Goal: Task Accomplishment & Management: Use online tool/utility

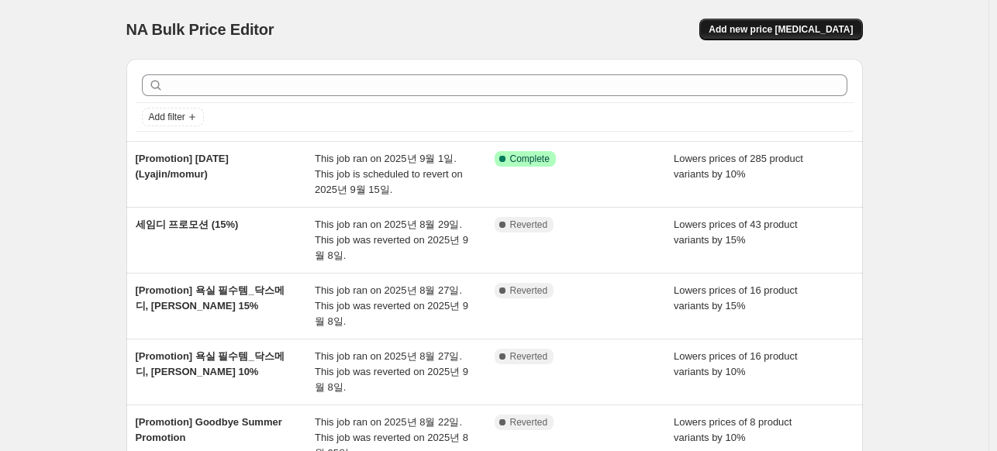
click at [785, 26] on span "Add new price change job" at bounding box center [781, 29] width 144 height 12
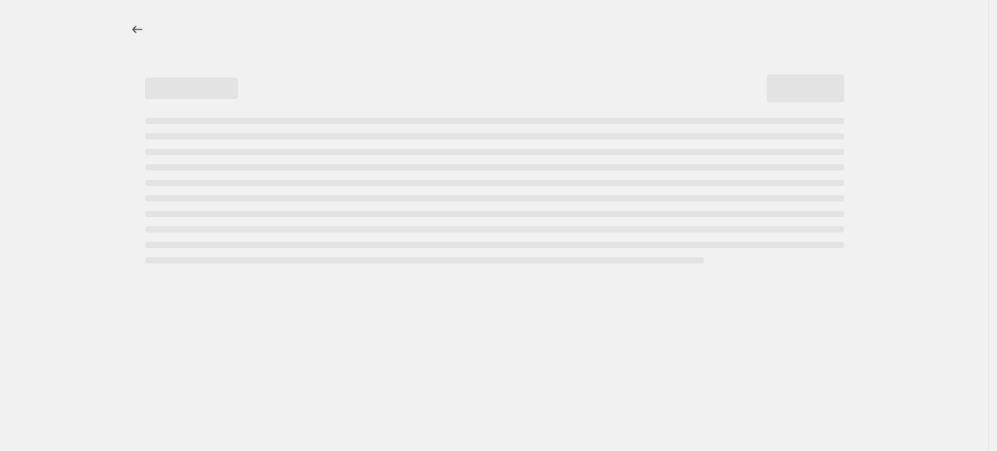
select select "percentage"
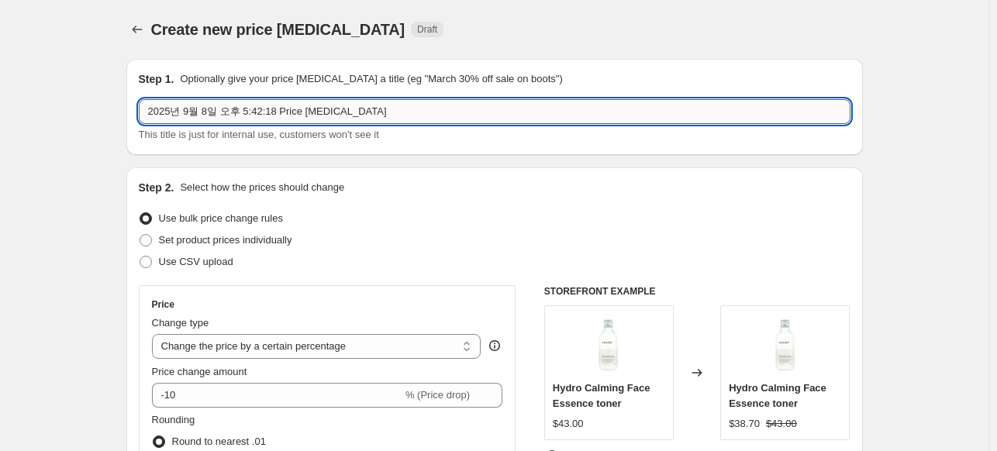
drag, startPoint x: 242, startPoint y: 111, endPoint x: 310, endPoint y: 109, distance: 68.2
click at [242, 111] on input "2025년 9월 8일 오후 5:42:18 Price change job" at bounding box center [495, 111] width 712 height 25
paste input "[Promotion] Labor Day"
type input "[Promotion] Labor Day (닥스메디)"
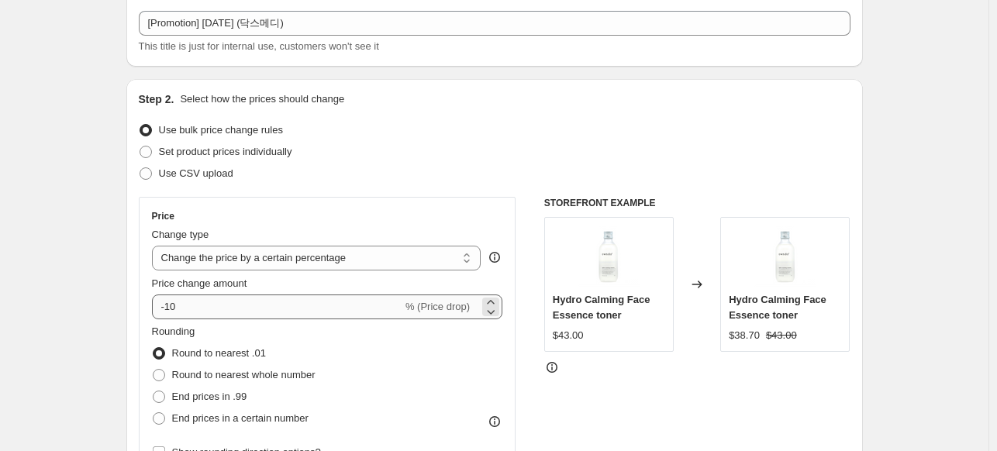
scroll to position [155, 0]
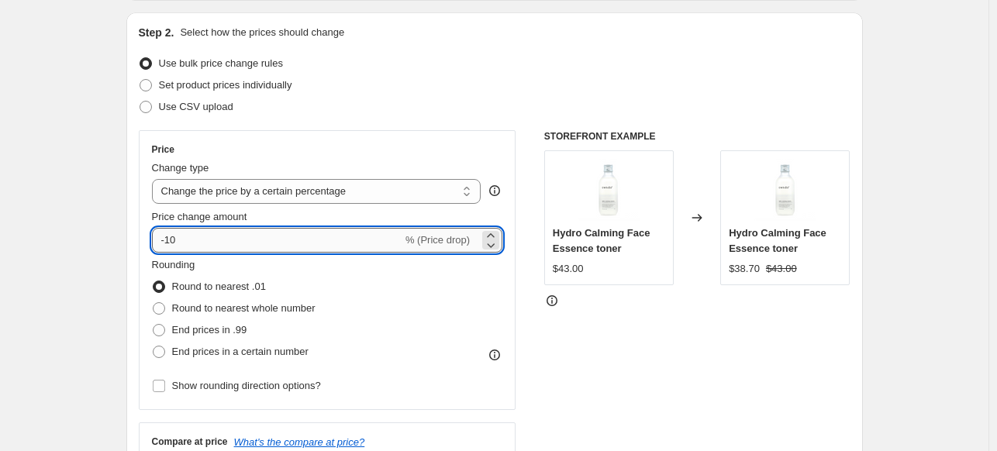
click at [259, 244] on input "-10" at bounding box center [277, 240] width 250 height 25
type input "-15"
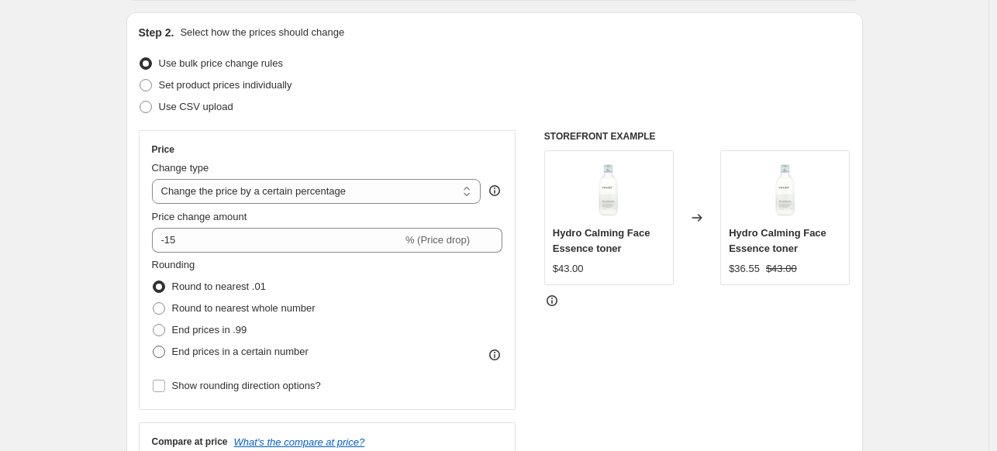
click at [165, 349] on span at bounding box center [159, 352] width 12 height 12
click at [154, 347] on input "End prices in a certain number" at bounding box center [153, 346] width 1 height 1
radio input "true"
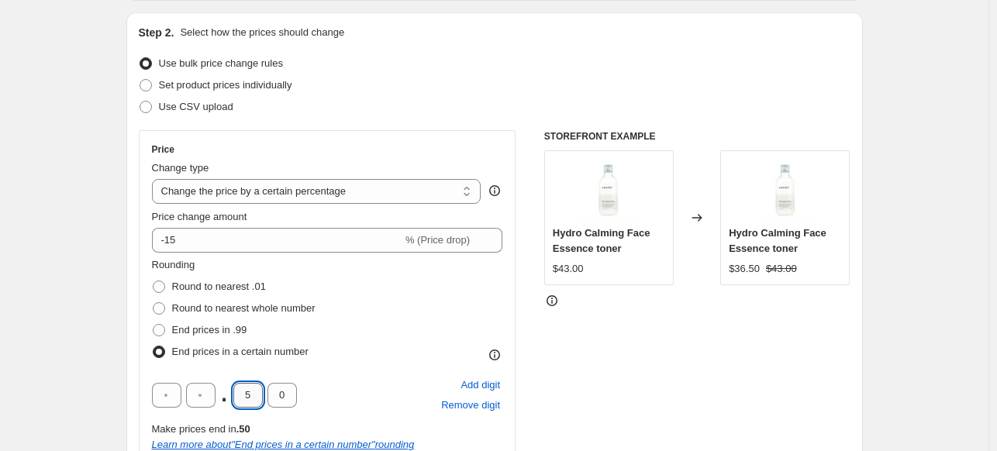
click at [258, 390] on input "5" at bounding box center [247, 395] width 29 height 25
click at [611, 339] on div "STOREFRONT EXAMPLE Hydro Calming Face Essence toner $43.00 Changed to Hydro Cal…" at bounding box center [697, 365] width 306 height 470
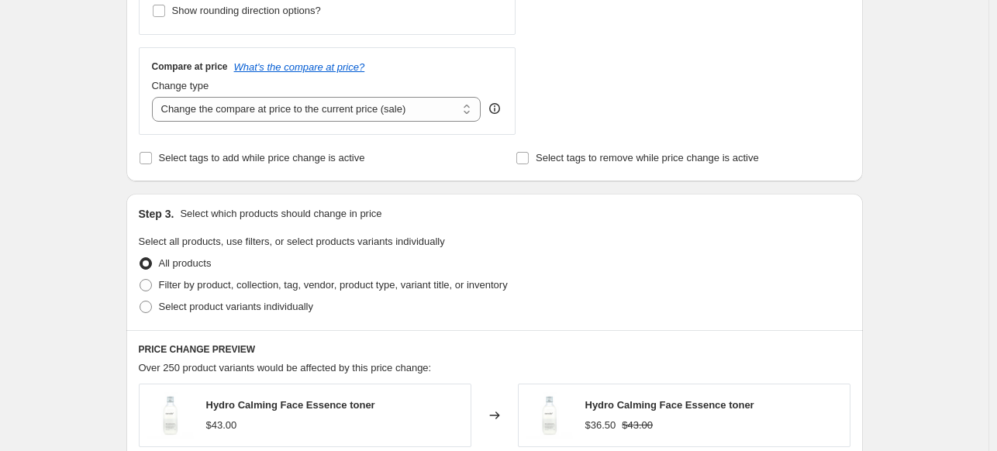
scroll to position [775, 0]
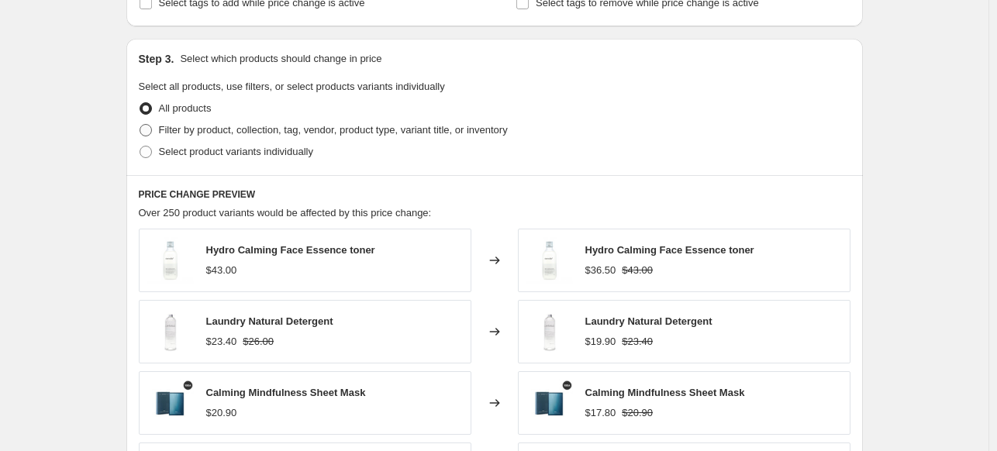
click at [318, 136] on span "Filter by product, collection, tag, vendor, product type, variant title, or inv…" at bounding box center [333, 130] width 349 height 12
click at [140, 125] on input "Filter by product, collection, tag, vendor, product type, variant title, or inv…" at bounding box center [140, 124] width 1 height 1
radio input "true"
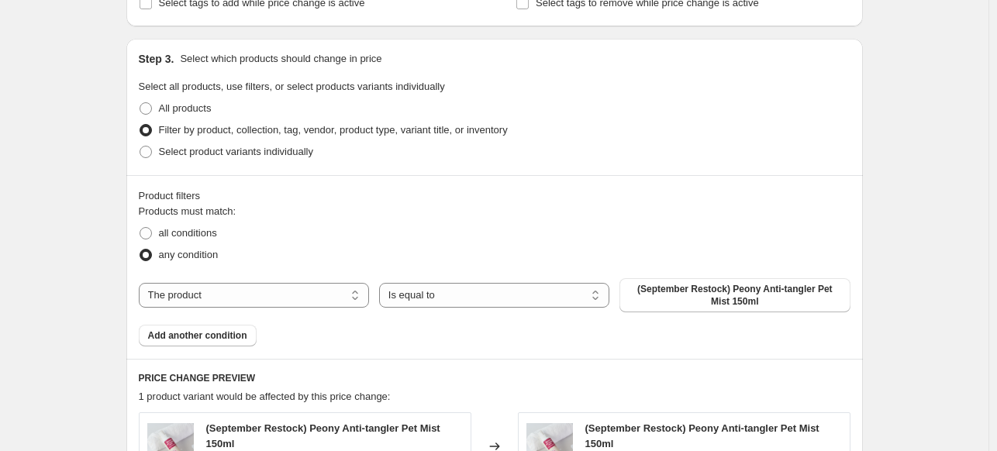
click at [644, 146] on div "Select product variants individually" at bounding box center [495, 152] width 712 height 22
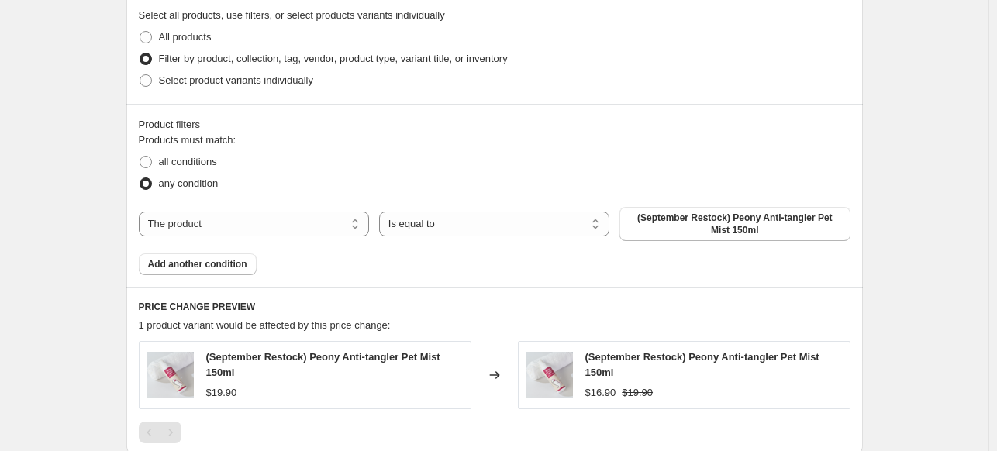
scroll to position [930, 0]
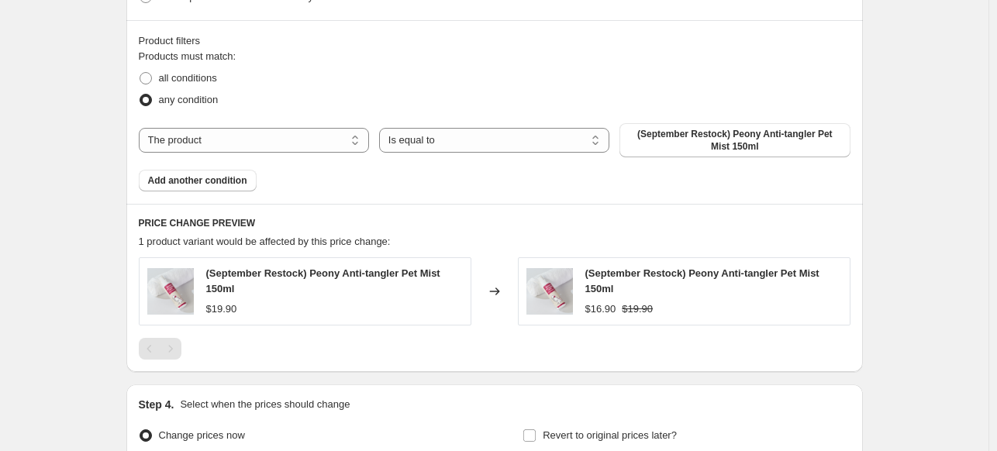
click at [295, 154] on div "The product The product's collection The product's tag The product's vendor The…" at bounding box center [495, 140] width 712 height 34
click at [290, 141] on select "The product The product's collection The product's tag The product's vendor The…" at bounding box center [254, 140] width 230 height 25
select select "vendor"
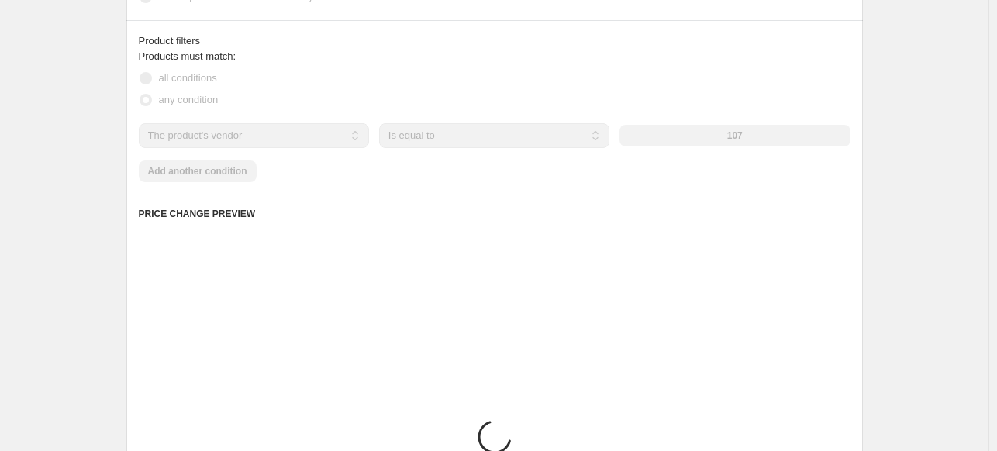
click at [648, 132] on div "107" at bounding box center [734, 136] width 230 height 22
click at [732, 137] on div "107" at bounding box center [734, 136] width 230 height 22
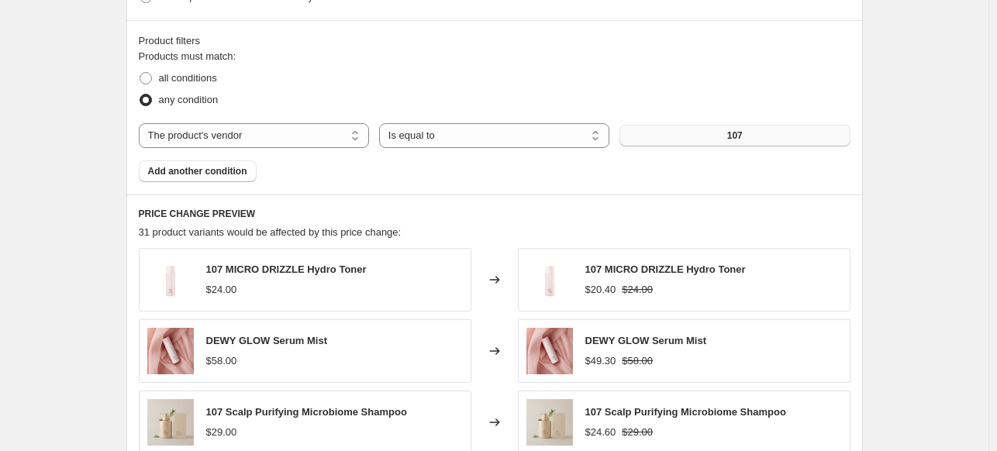
click at [740, 136] on span "107" at bounding box center [735, 135] width 16 height 12
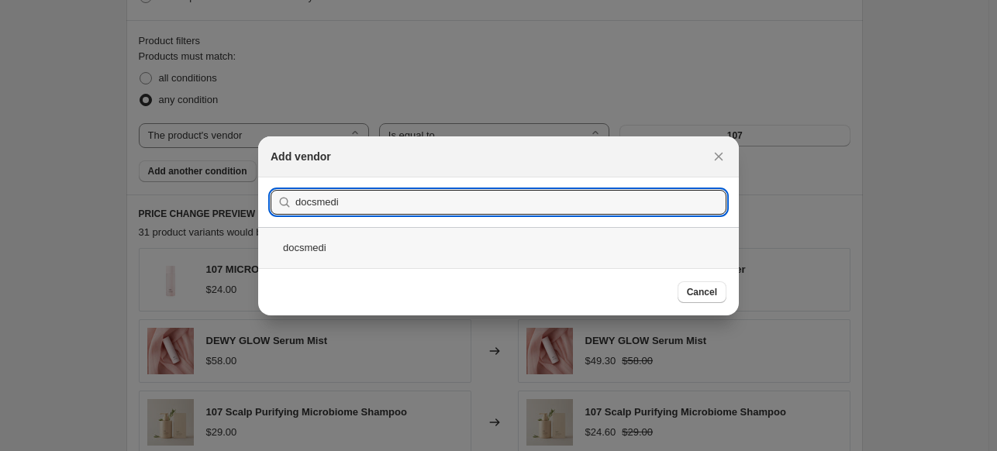
type input "docsmedi"
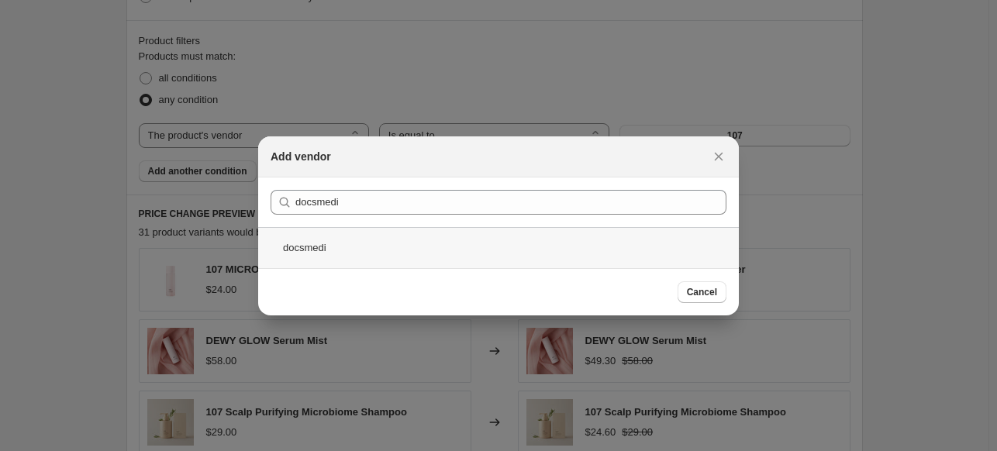
click at [332, 245] on div "docsmedi" at bounding box center [498, 247] width 481 height 41
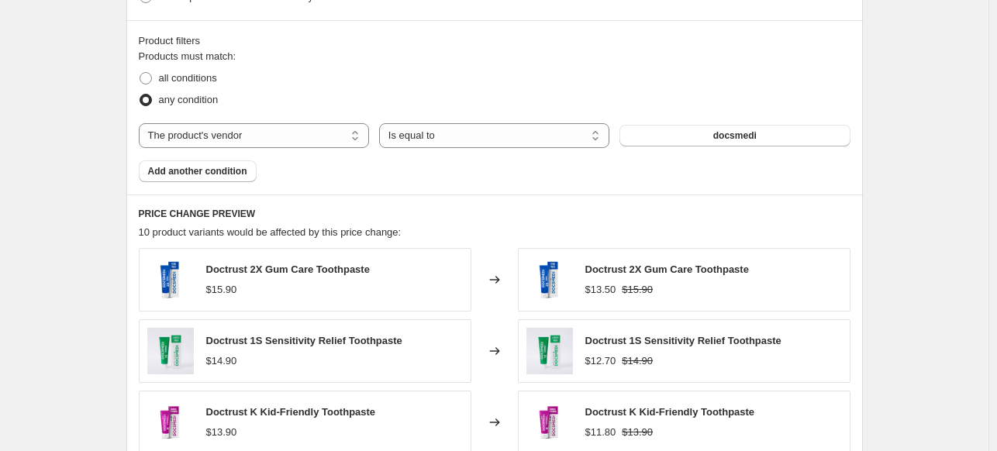
drag, startPoint x: 98, startPoint y: 232, endPoint x: 128, endPoint y: 224, distance: 30.5
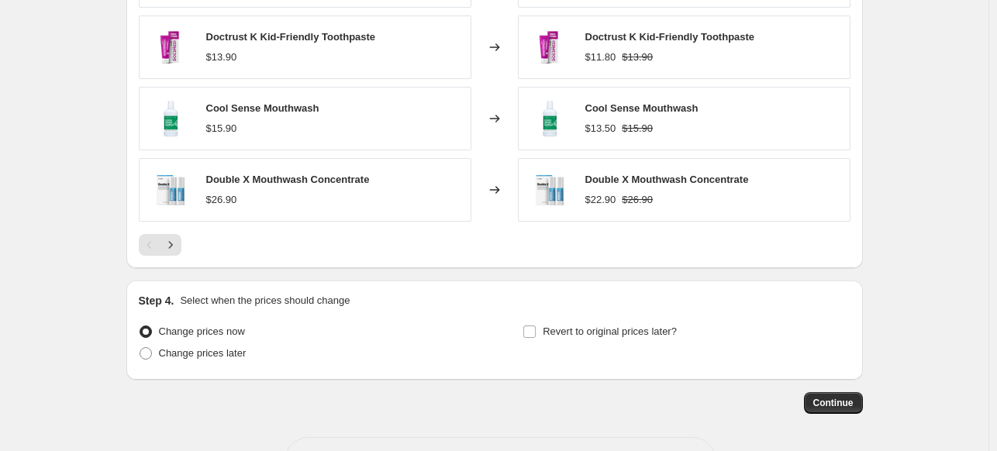
scroll to position [1361, 0]
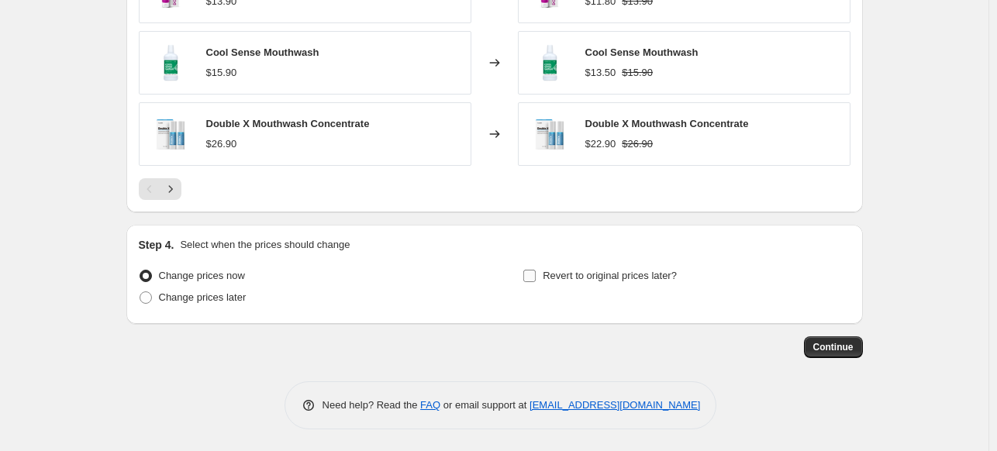
click at [598, 276] on span "Revert to original prices later?" at bounding box center [610, 276] width 134 height 12
click at [536, 276] on input "Revert to original prices later?" at bounding box center [529, 276] width 12 height 12
checkbox input "true"
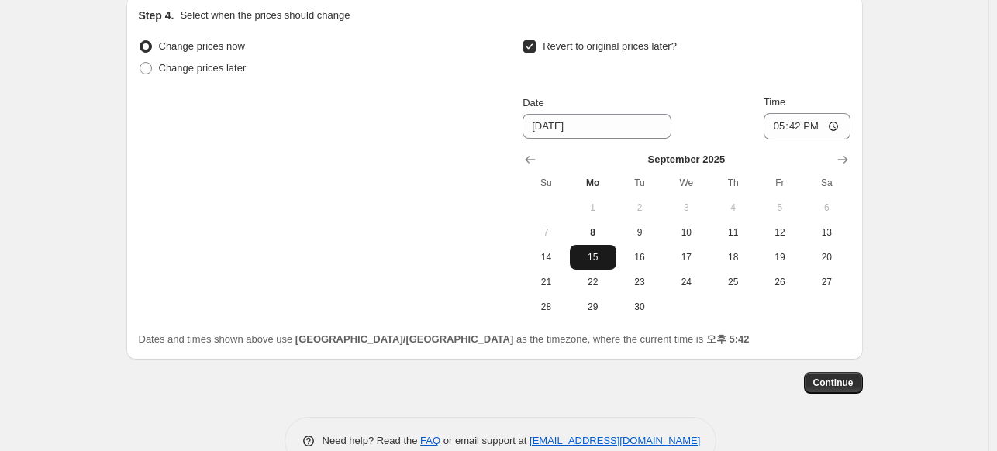
scroll to position [1594, 0]
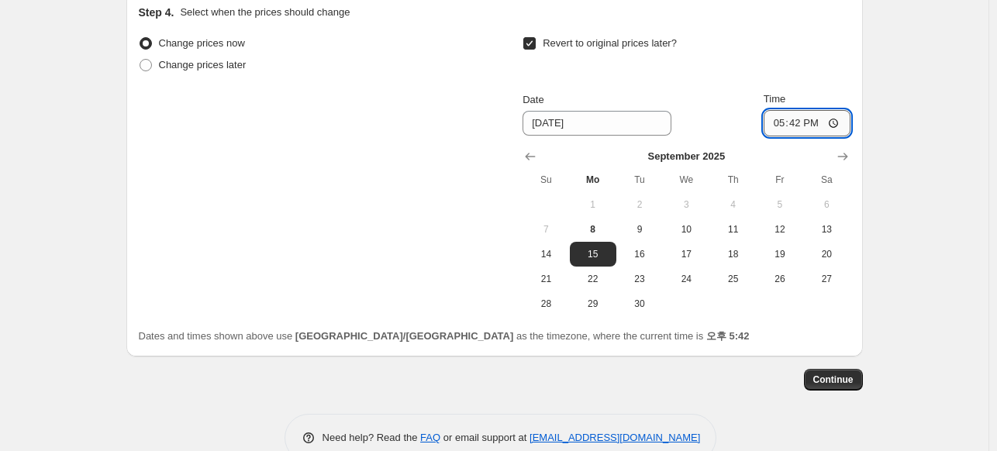
click at [804, 121] on input "17:42" at bounding box center [807, 123] width 87 height 26
click at [819, 123] on input "17:42" at bounding box center [807, 123] width 87 height 26
type input "17:00"
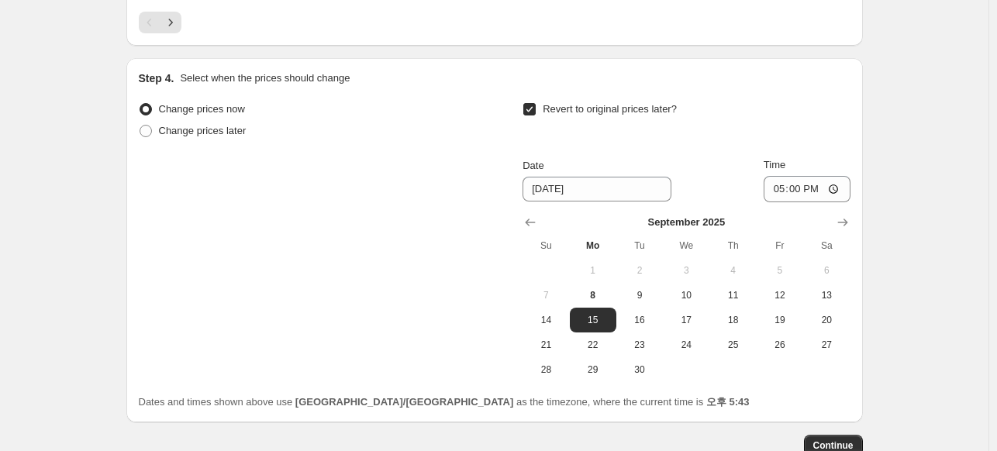
scroll to position [1626, 0]
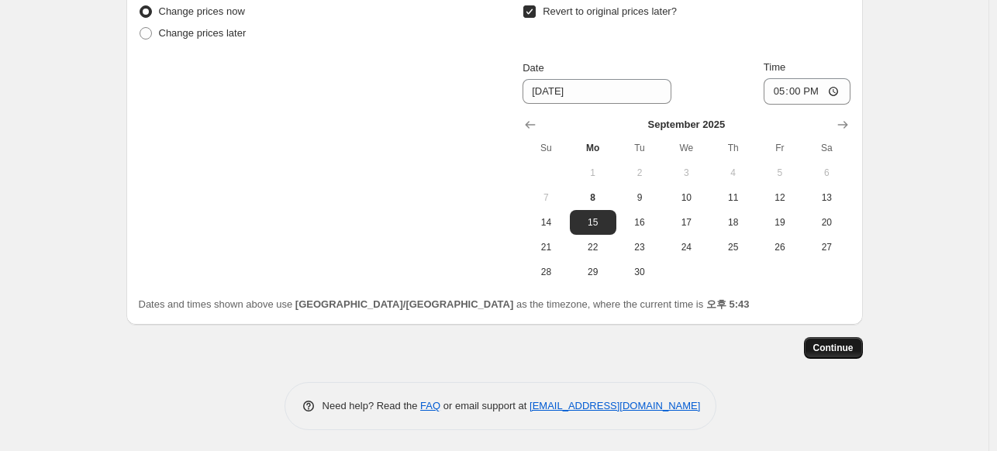
click at [844, 342] on span "Continue" at bounding box center [833, 348] width 40 height 12
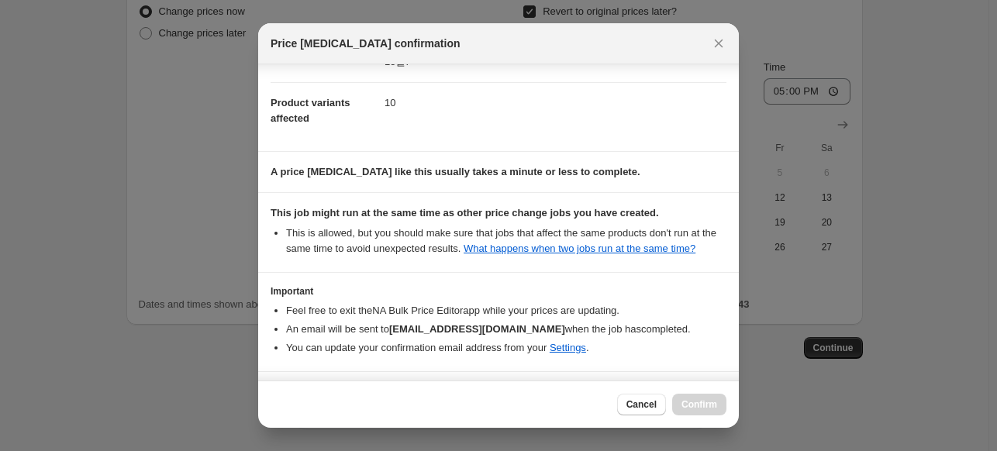
scroll to position [215, 0]
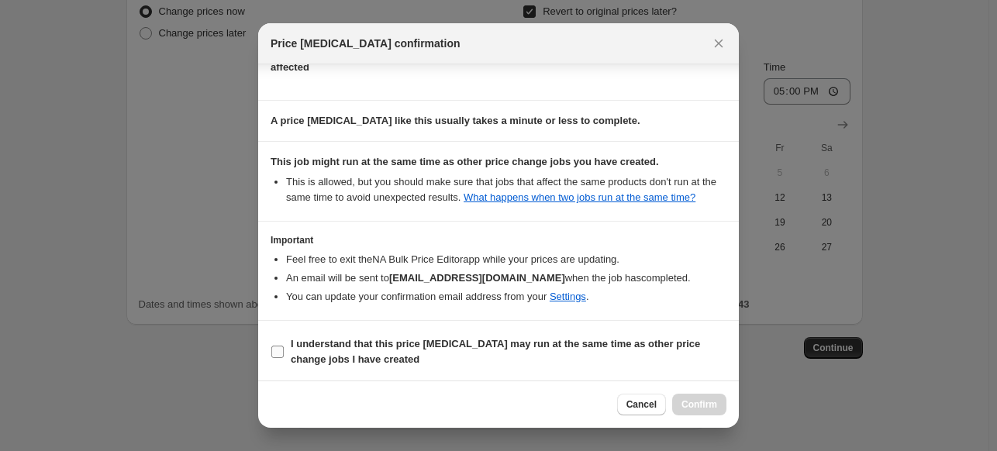
click at [519, 354] on span "I understand that this price change job may run at the same time as other price…" at bounding box center [509, 351] width 436 height 31
click at [284, 354] on input "I understand that this price change job may run at the same time as other price…" at bounding box center [277, 352] width 12 height 12
checkbox input "true"
click at [706, 403] on span "Confirm" at bounding box center [699, 405] width 36 height 12
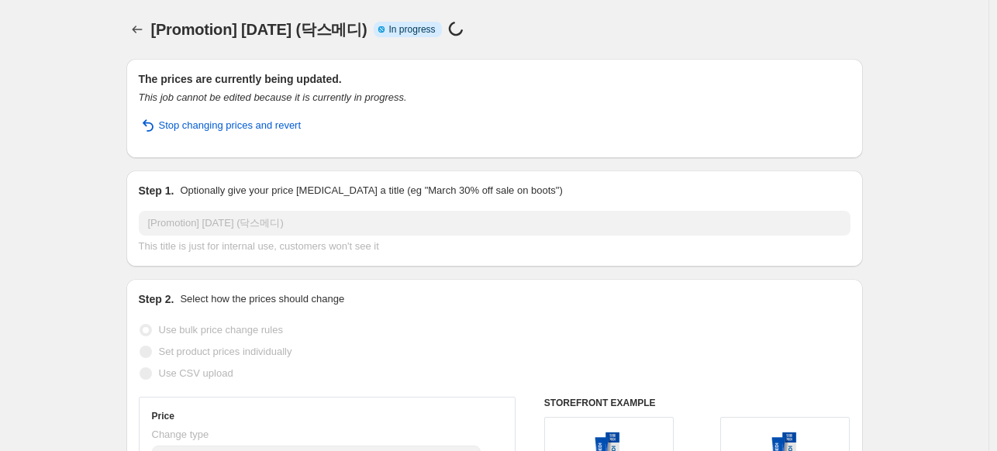
click at [319, 27] on span "[Promotion] Labor Day (닥스메디)" at bounding box center [259, 29] width 216 height 17
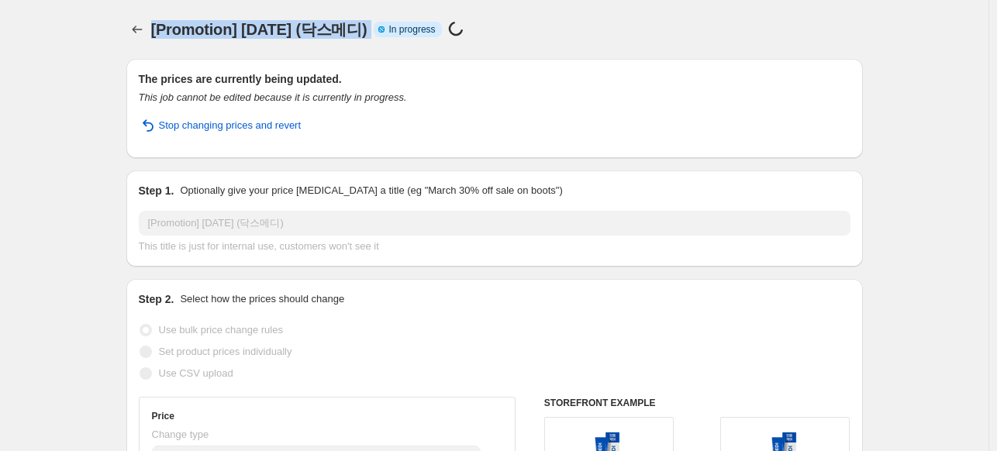
click at [319, 27] on span "[Promotion] Labor Day (닥스메디)" at bounding box center [259, 29] width 216 height 17
copy span "[Promotion] Labor Day (닥스메디)"
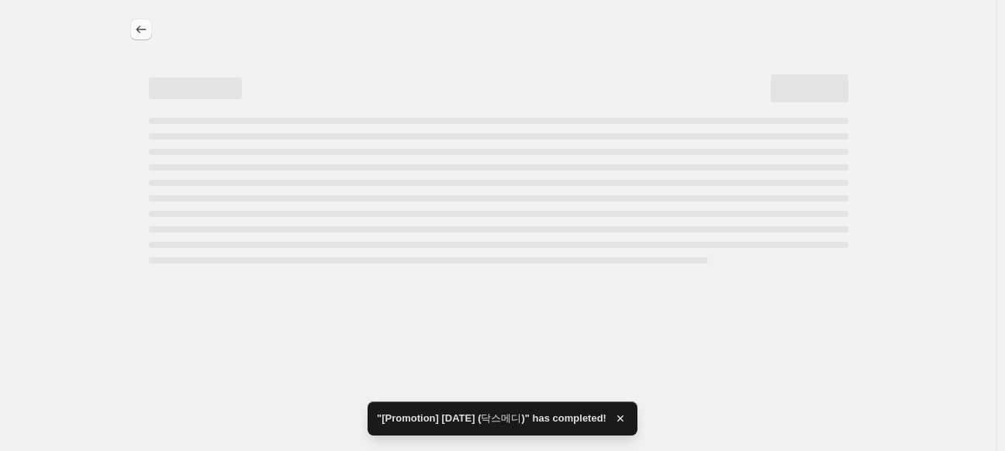
select select "percentage"
select select "vendor"
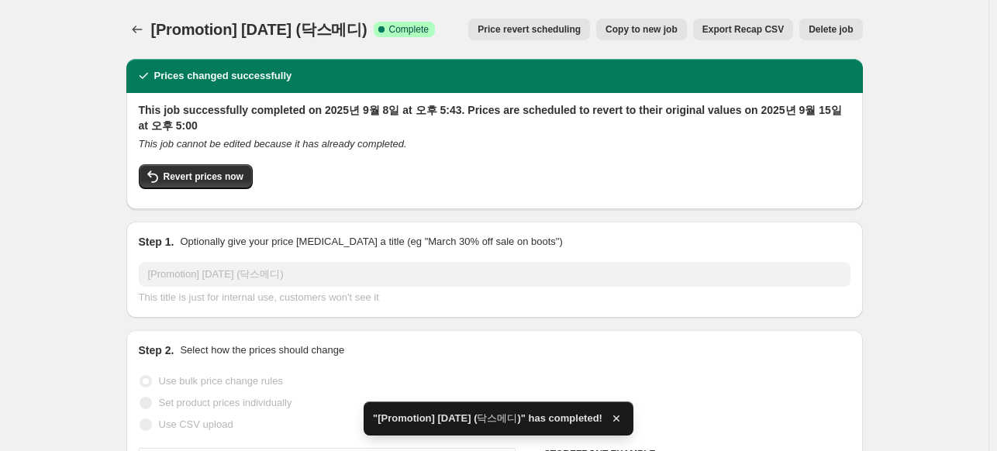
click at [644, 36] on button "Copy to new job" at bounding box center [641, 30] width 91 height 22
select select "percentage"
select select "vendor"
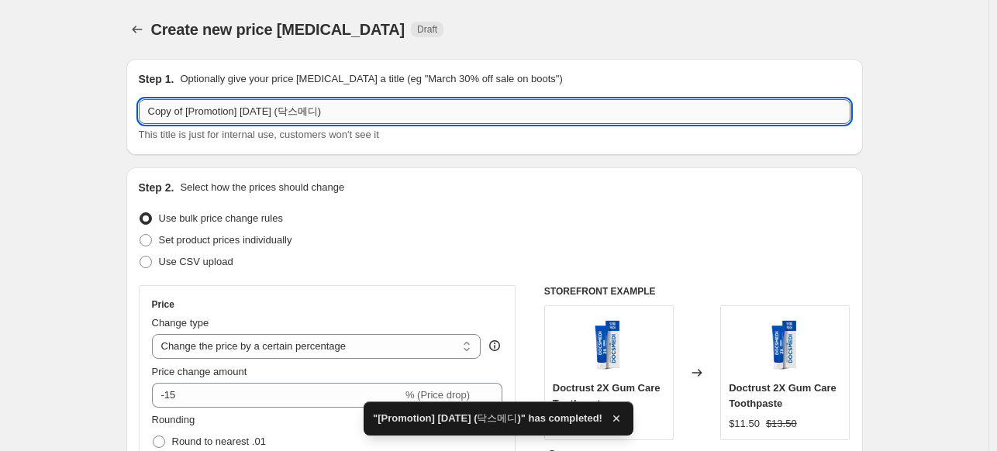
click at [224, 115] on input "Copy of [Promotion] Labor Day (닥스메디)" at bounding box center [495, 111] width 712 height 25
drag, startPoint x: 191, startPoint y: 111, endPoint x: 121, endPoint y: 113, distance: 69.8
drag, startPoint x: 330, startPoint y: 112, endPoint x: 261, endPoint y: 111, distance: 69.8
click at [261, 111] on input "[Promotion] Labor Day (닥스메디)" at bounding box center [495, 111] width 712 height 25
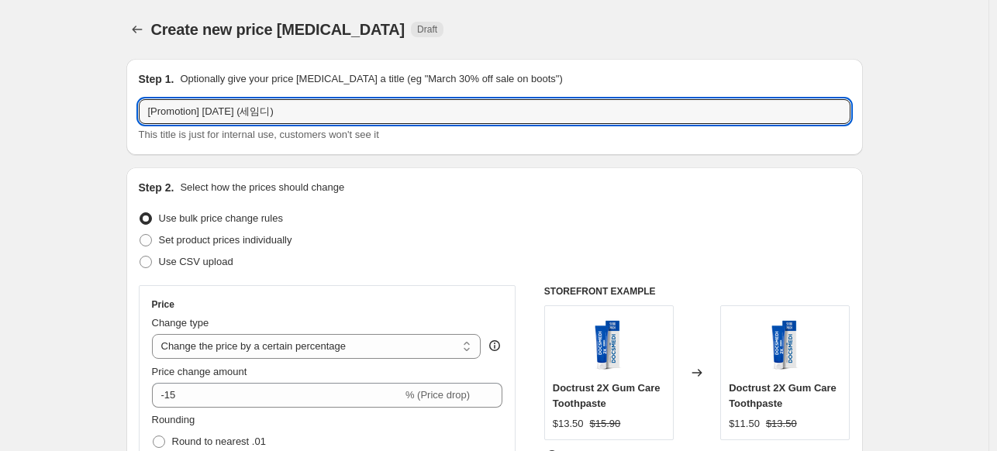
type input "[Promotion] Labor Day (세임디)"
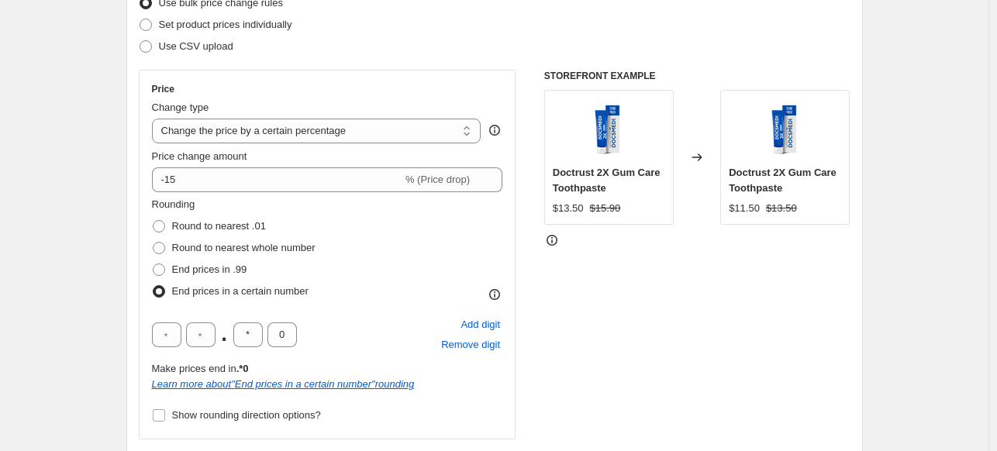
scroll to position [233, 0]
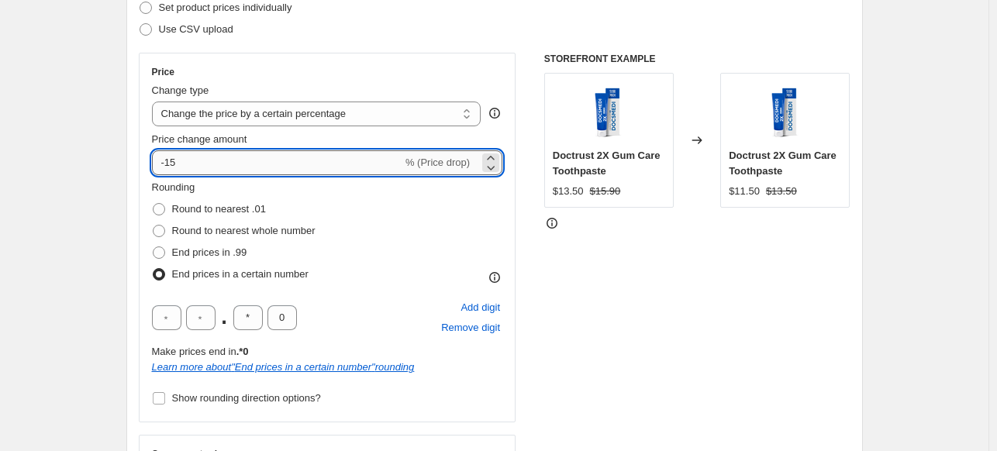
click at [186, 164] on input "-15" at bounding box center [277, 162] width 250 height 25
type input "-10"
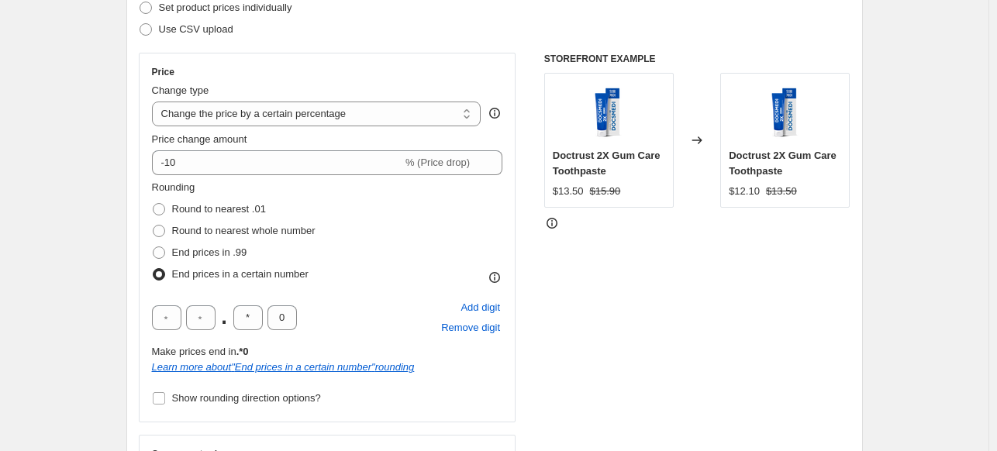
drag, startPoint x: 111, startPoint y: 222, endPoint x: 123, endPoint y: 210, distance: 17.0
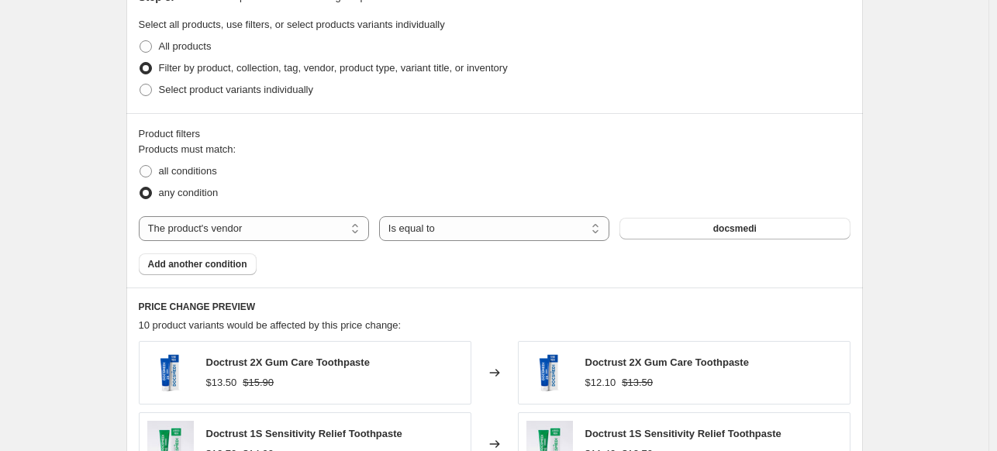
scroll to position [853, 0]
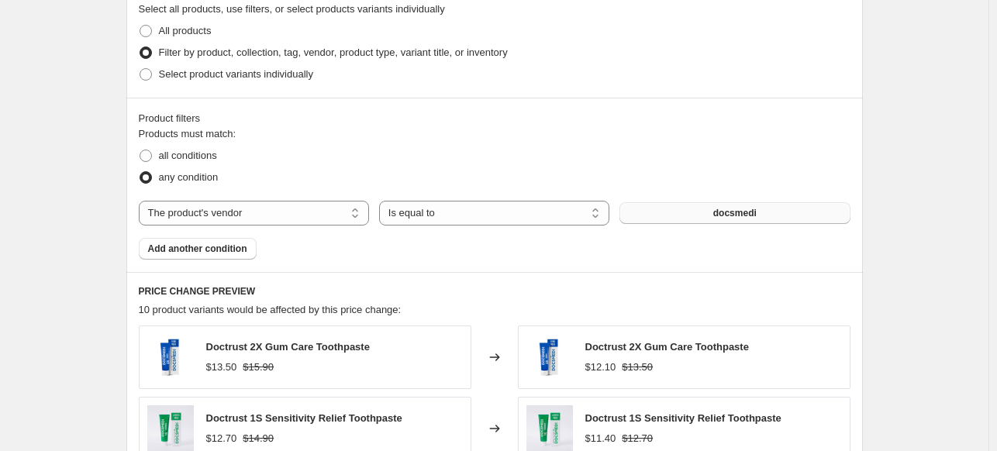
click at [749, 209] on span "docsmedi" at bounding box center [734, 213] width 43 height 12
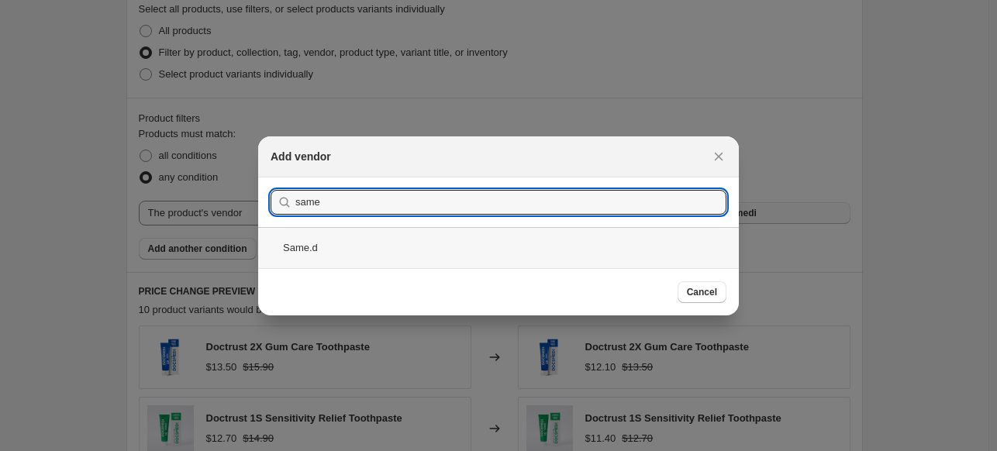
type input "same"
click at [328, 263] on div "Same.d" at bounding box center [498, 247] width 481 height 41
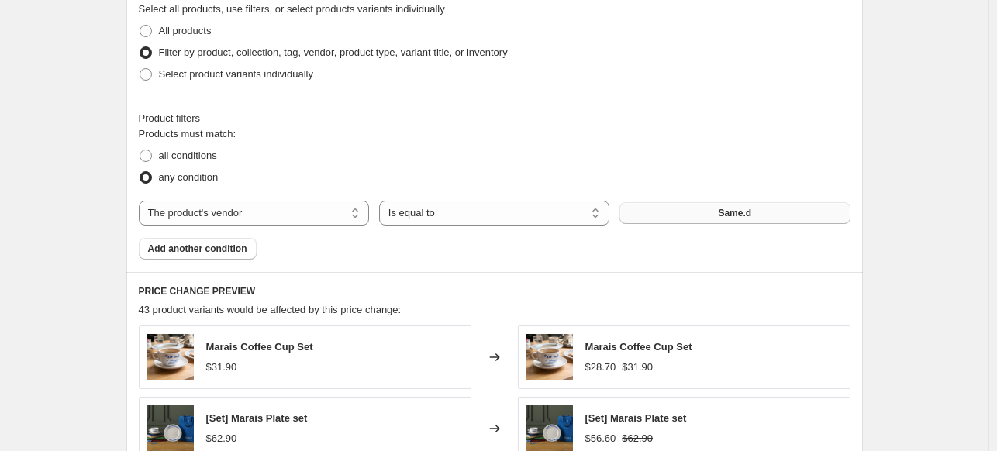
click at [909, 295] on div "Create new price change job. This page is ready Create new price change job Dra…" at bounding box center [494, 54] width 989 height 1814
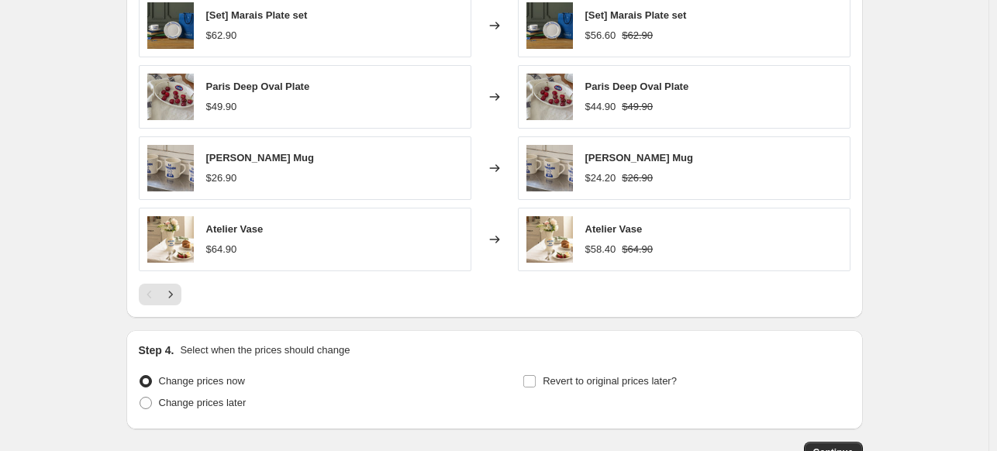
scroll to position [1361, 0]
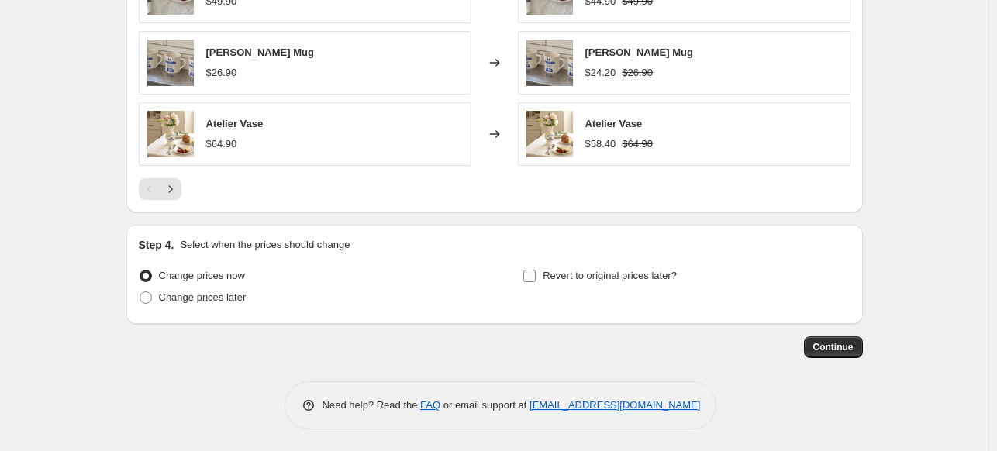
click at [588, 278] on span "Revert to original prices later?" at bounding box center [610, 276] width 134 height 12
click at [536, 278] on input "Revert to original prices later?" at bounding box center [529, 276] width 12 height 12
checkbox input "true"
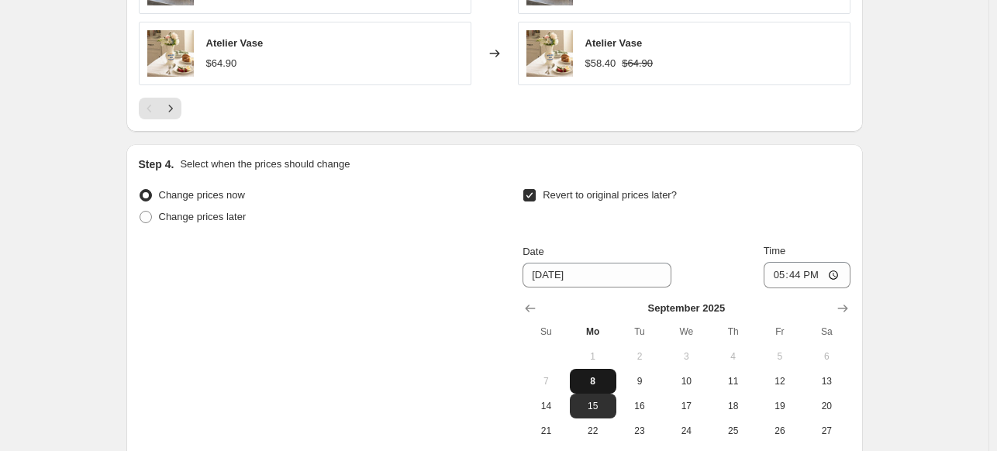
scroll to position [1516, 0]
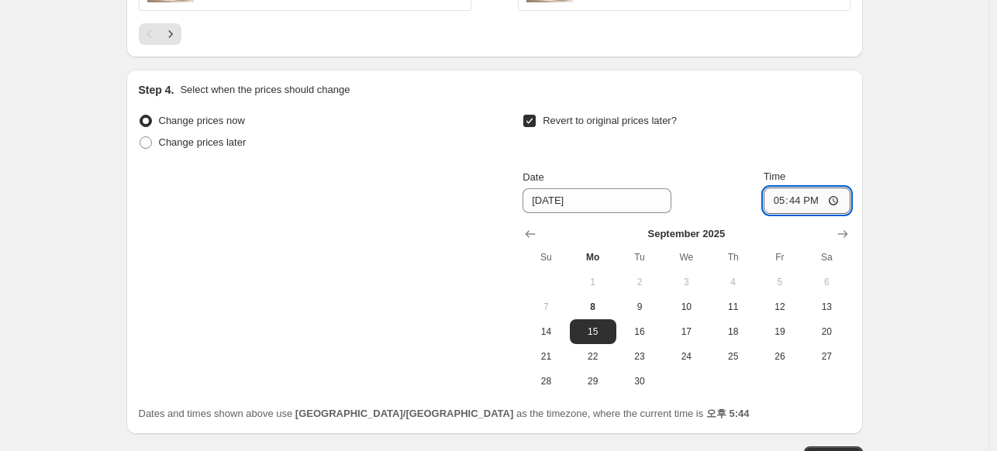
click at [818, 198] on input "17:44" at bounding box center [807, 201] width 87 height 26
type input "17:00"
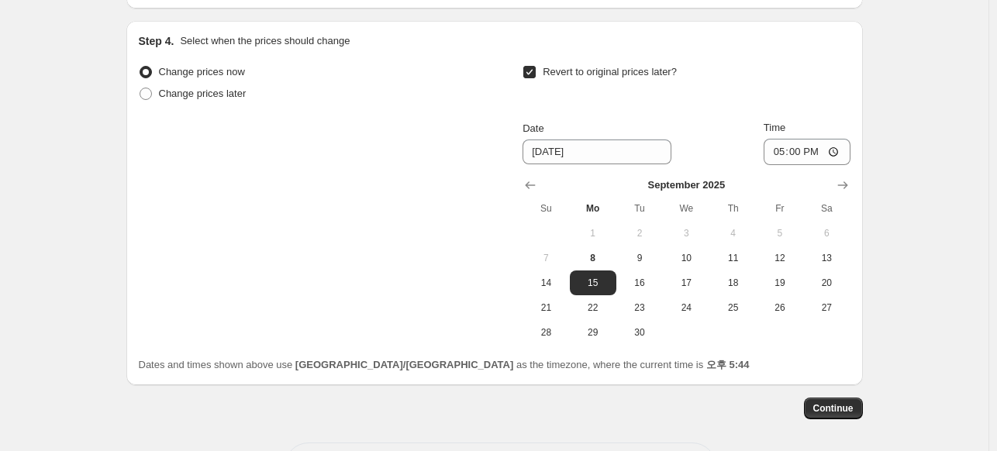
scroll to position [1626, 0]
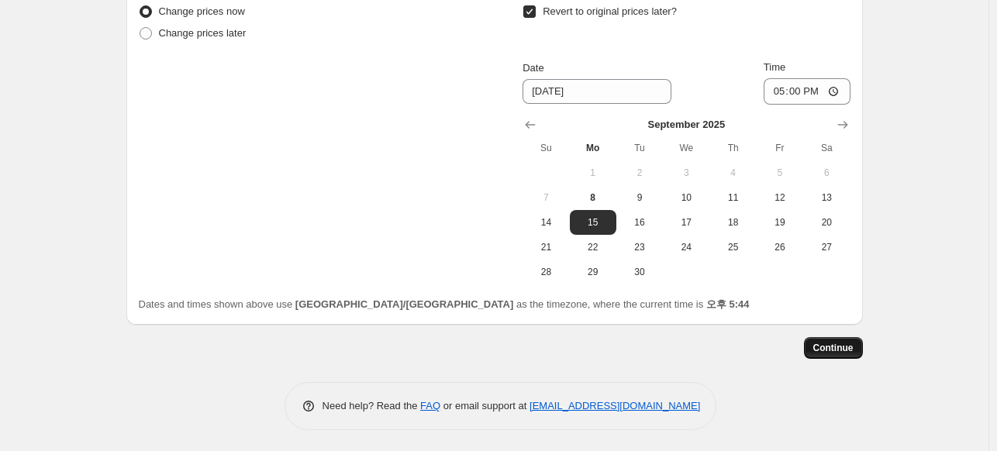
click at [841, 354] on button "Continue" at bounding box center [833, 348] width 59 height 22
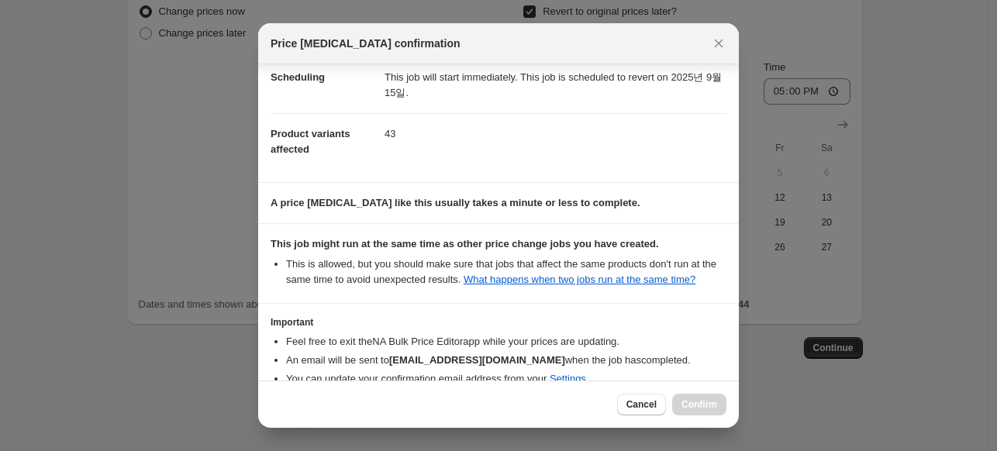
scroll to position [215, 0]
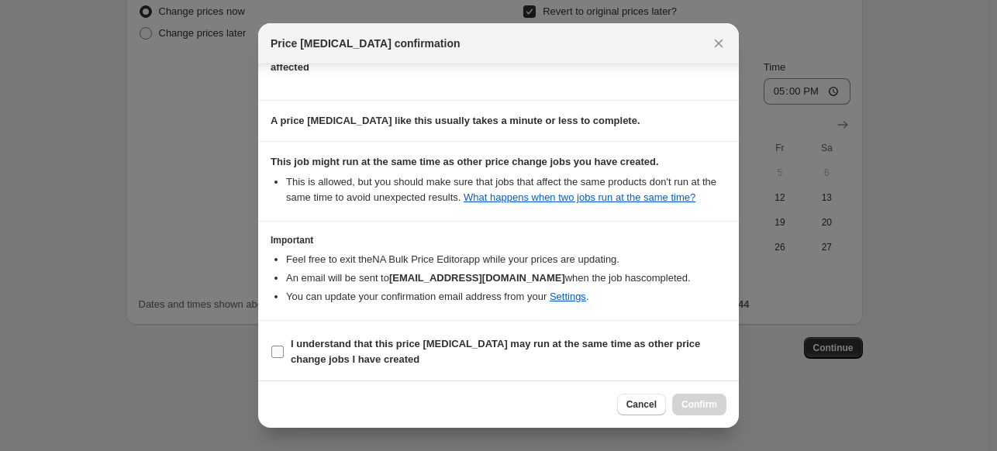
click at [552, 343] on b "I understand that this price change job may run at the same time as other price…" at bounding box center [495, 351] width 409 height 27
click at [284, 346] on input "I understand that this price change job may run at the same time as other price…" at bounding box center [277, 352] width 12 height 12
checkbox input "true"
click at [712, 405] on span "Confirm" at bounding box center [699, 405] width 36 height 12
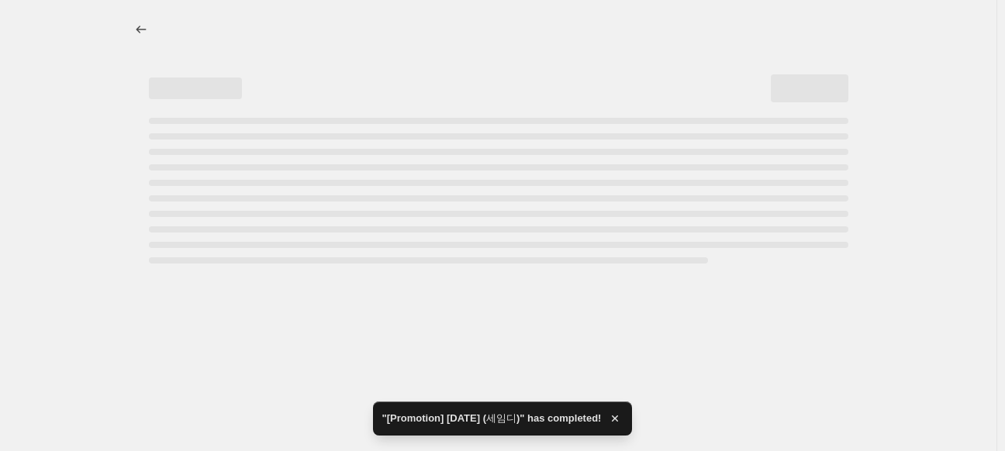
select select "percentage"
select select "vendor"
